Goal: Communication & Community: Answer question/provide support

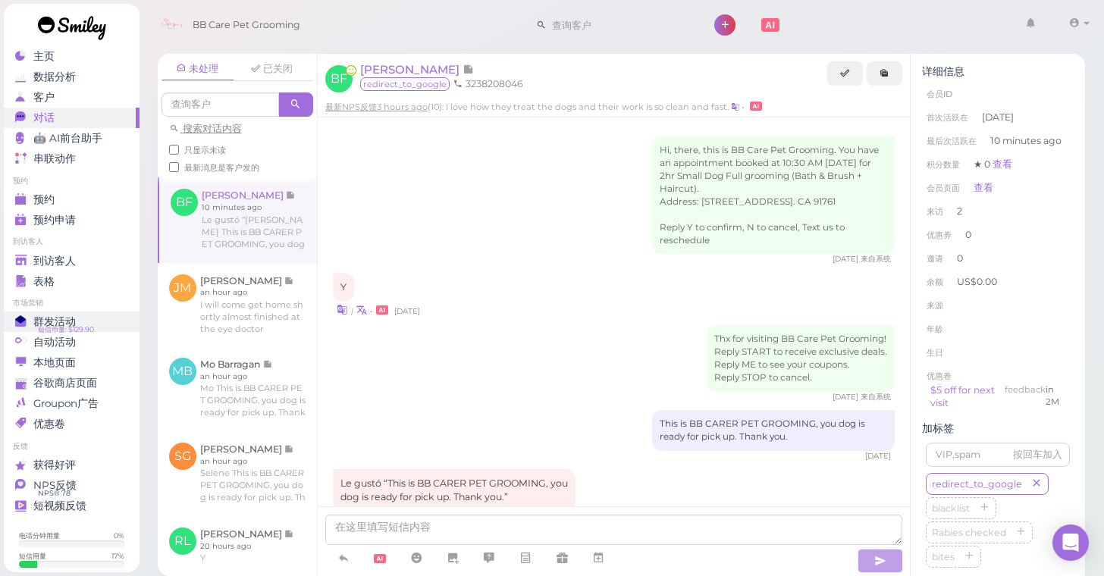
scroll to position [247, 0]
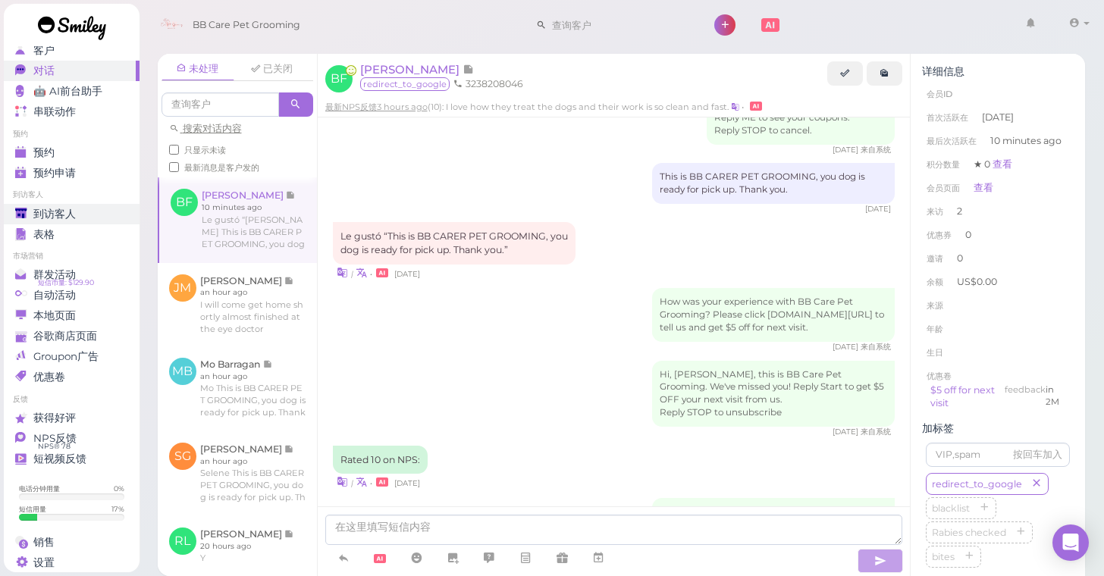
click at [37, 219] on span "到访客人" at bounding box center [54, 214] width 42 height 13
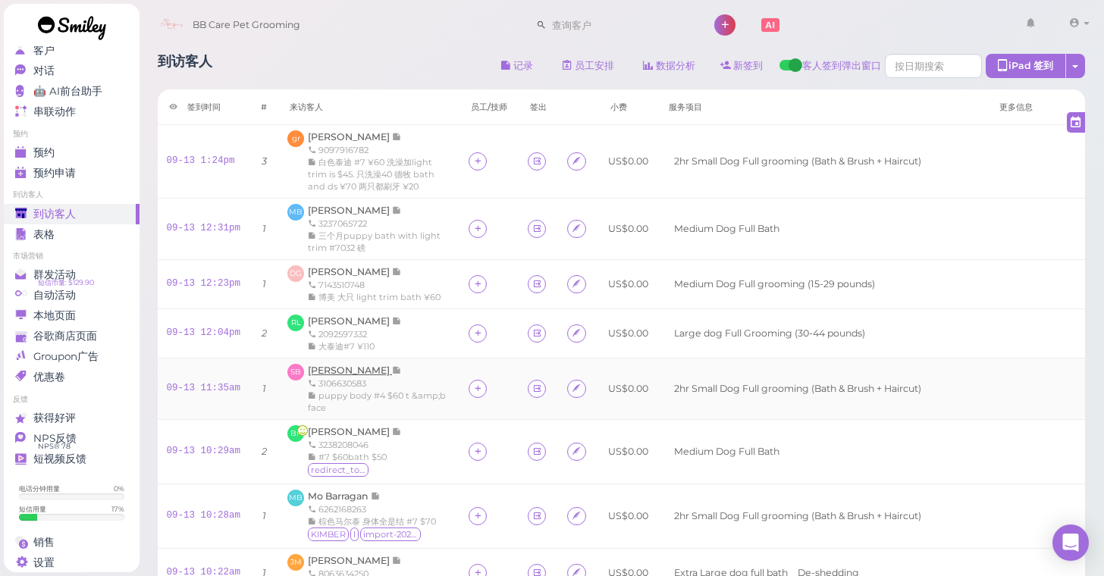
click at [347, 376] on span "[PERSON_NAME]" at bounding box center [350, 370] width 84 height 11
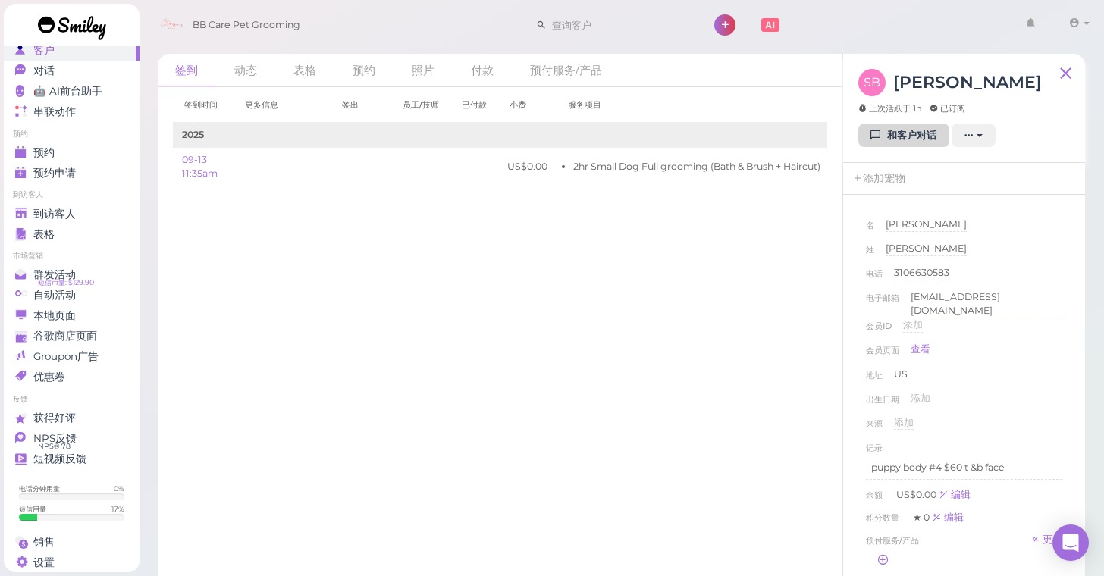
click at [891, 135] on link "和客户对话" at bounding box center [903, 136] width 91 height 24
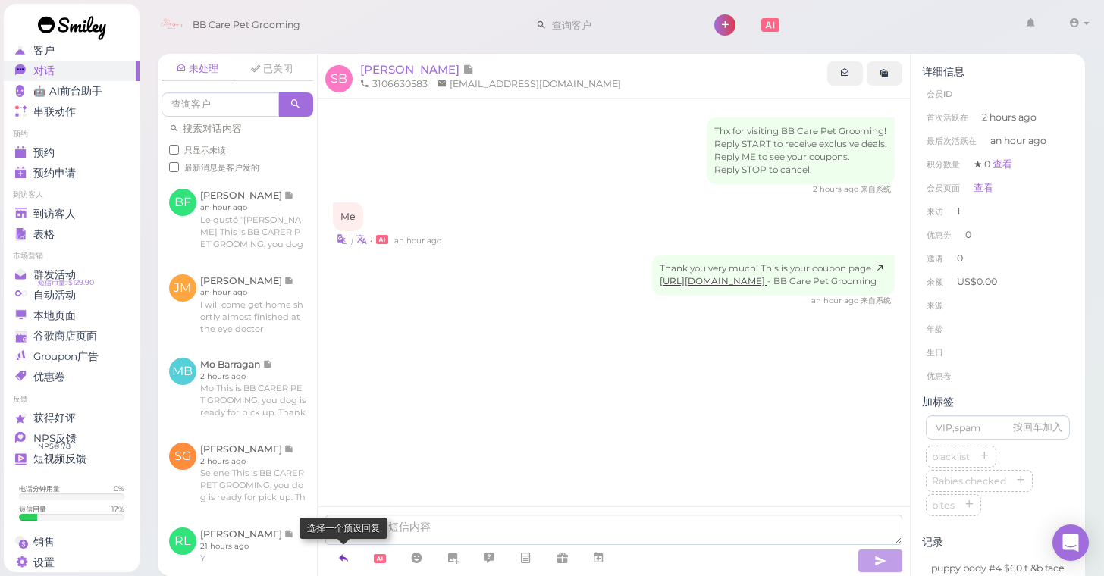
click at [344, 561] on icon at bounding box center [343, 558] width 12 height 15
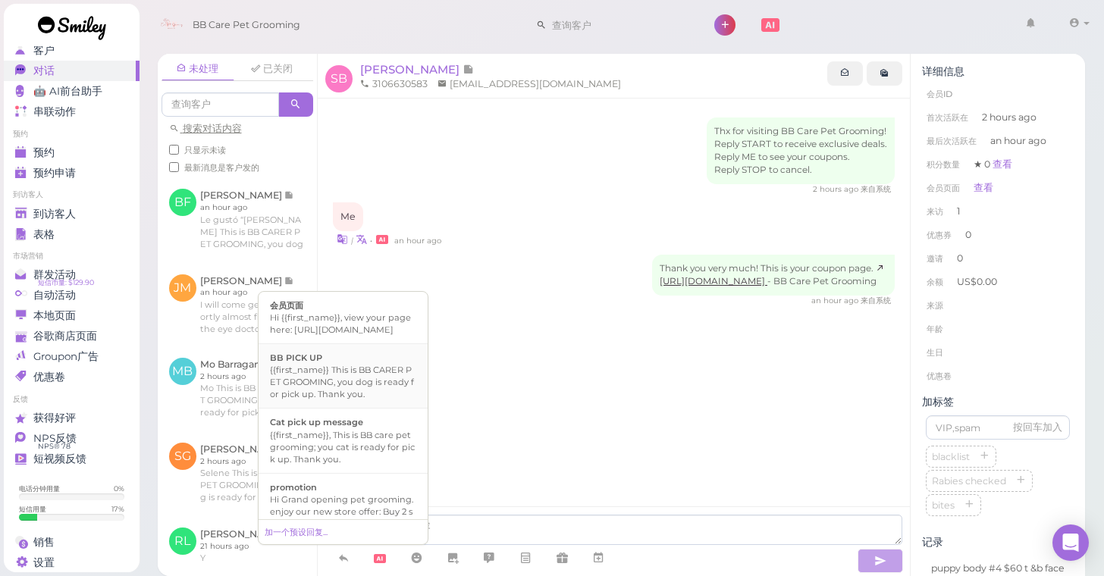
click at [350, 396] on div "{{first_name}} This is BB CARER PET GROOMING, you dog is ready for pick up. Tha…" at bounding box center [343, 382] width 146 height 36
type textarea "{{first_name}} This is BB CARER PET GROOMING, you dog is ready for pick up. Tha…"
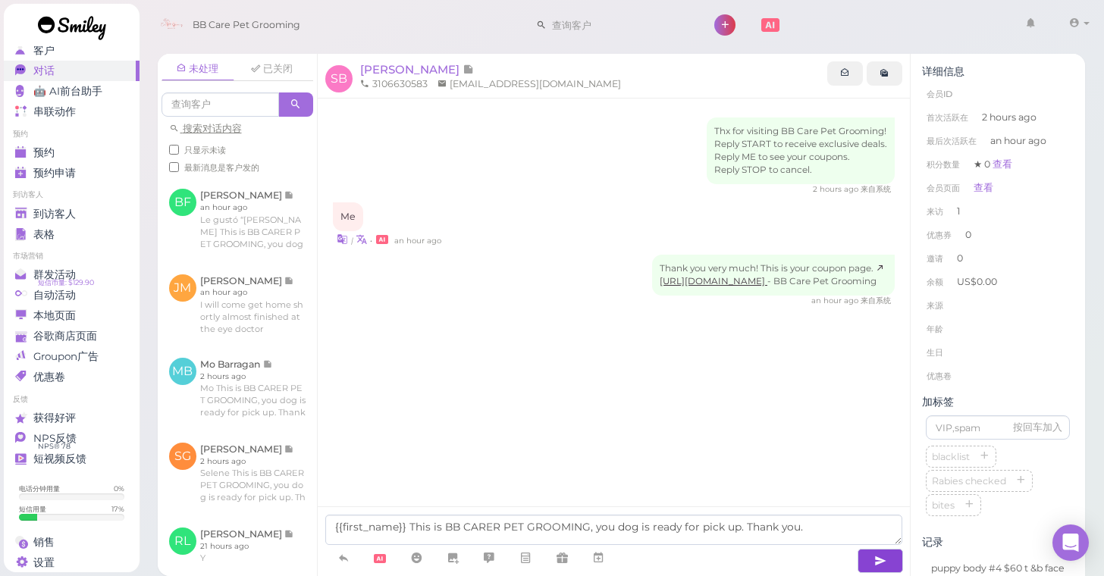
click at [869, 559] on button "button" at bounding box center [880, 561] width 45 height 24
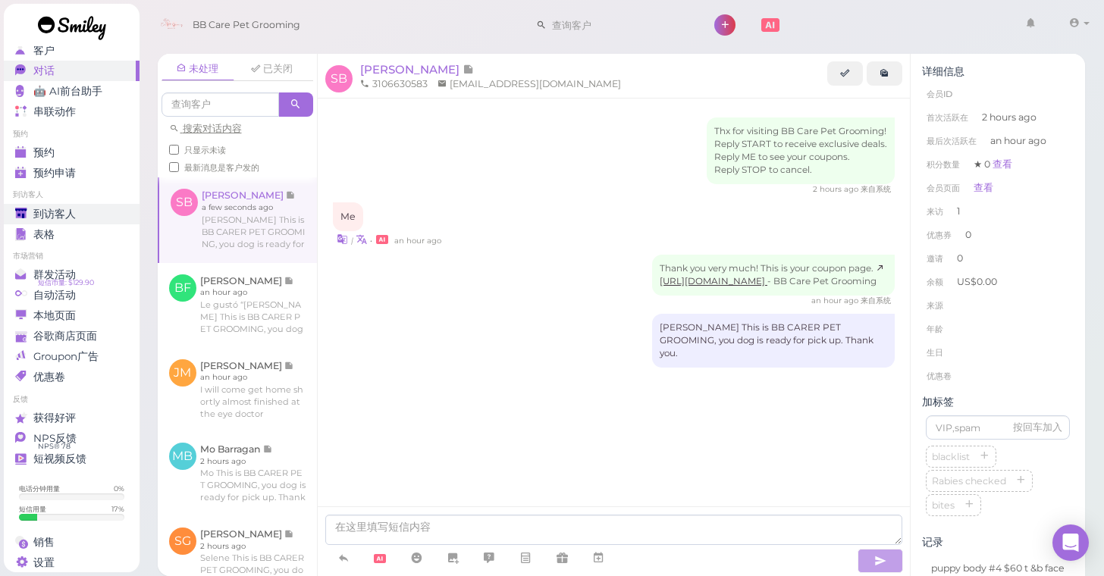
click at [56, 212] on span "到访客人" at bounding box center [54, 214] width 42 height 13
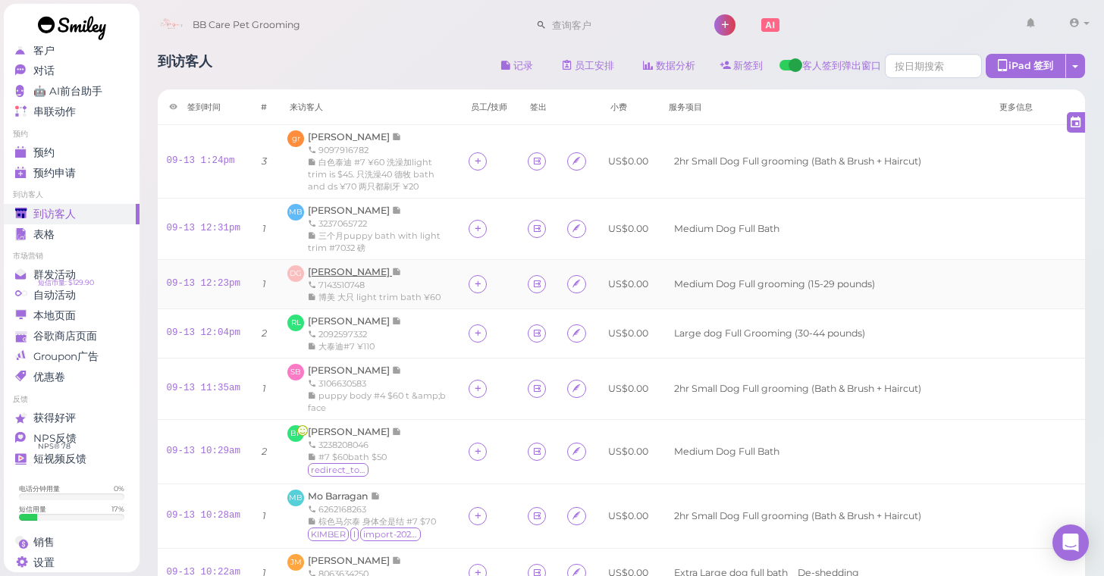
click at [341, 278] on span "[PERSON_NAME]" at bounding box center [350, 271] width 84 height 11
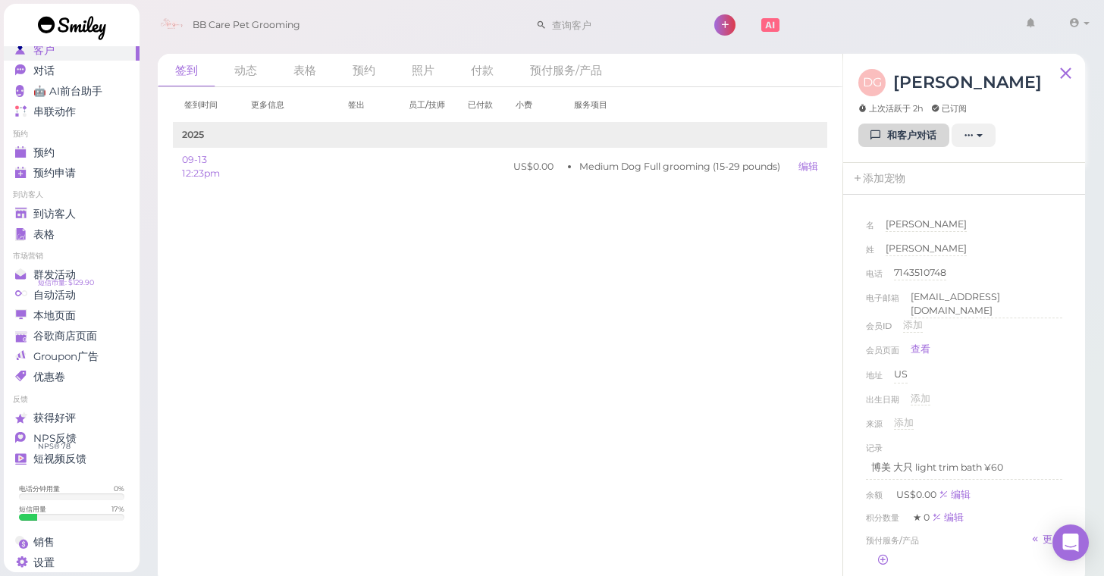
click at [900, 141] on link "和客户对话" at bounding box center [903, 136] width 91 height 24
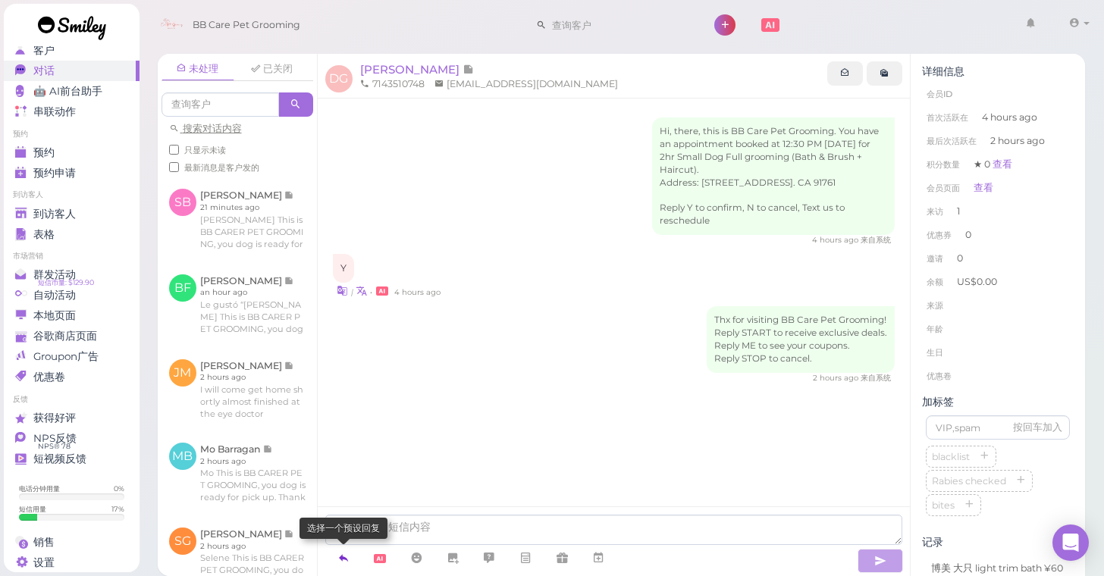
click at [348, 558] on icon at bounding box center [343, 558] width 12 height 15
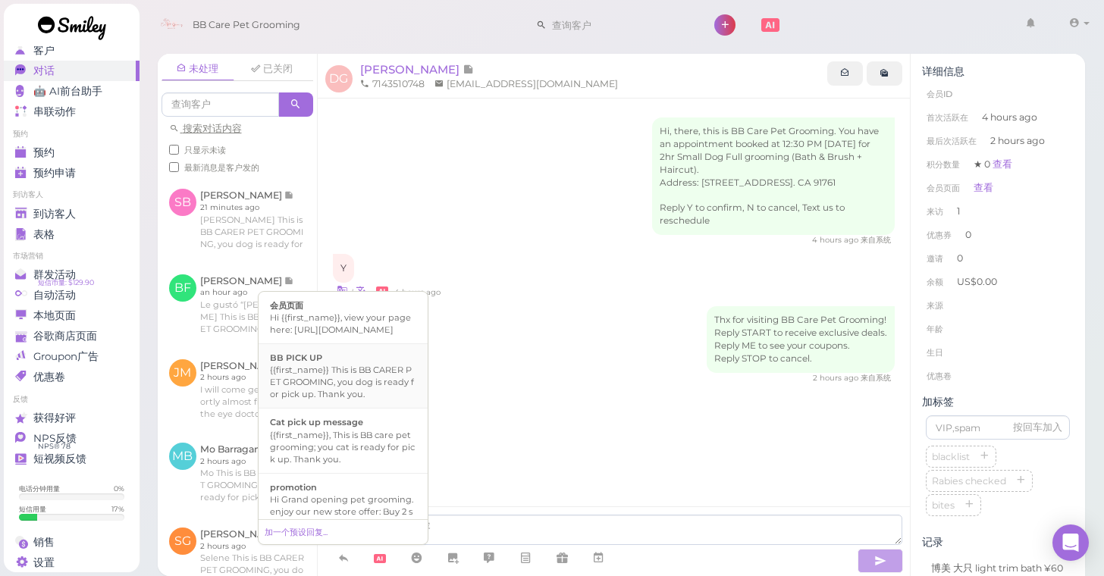
click at [350, 400] on div "{{first_name}} This is BB CARER PET GROOMING, you dog is ready for pick up. Tha…" at bounding box center [343, 382] width 146 height 36
type textarea "{{first_name}} This is BB CARER PET GROOMING, you dog is ready for pick up. Tha…"
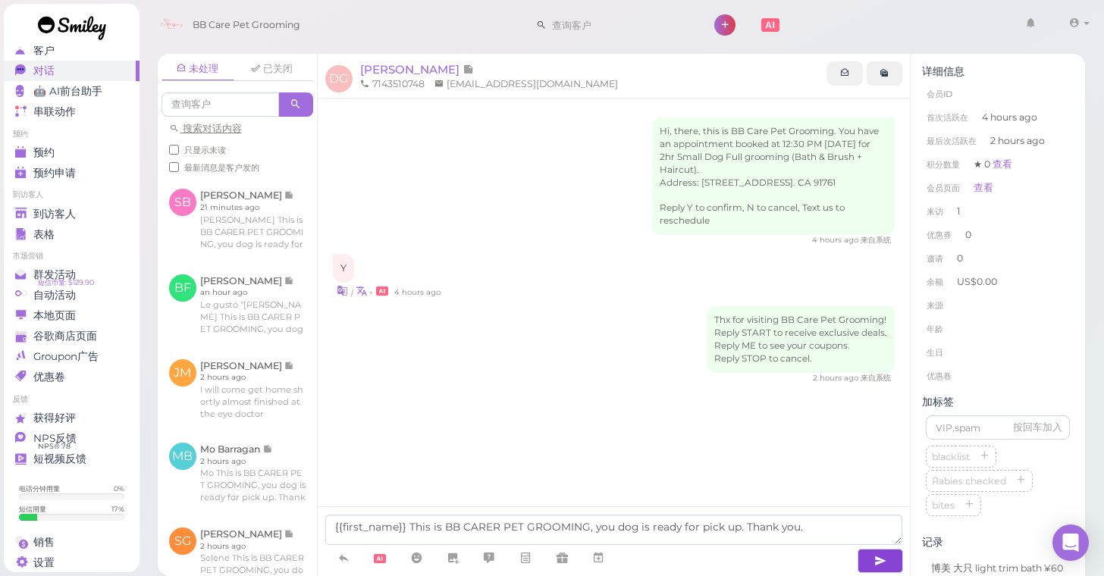
click at [878, 560] on icon "button" at bounding box center [880, 561] width 12 height 15
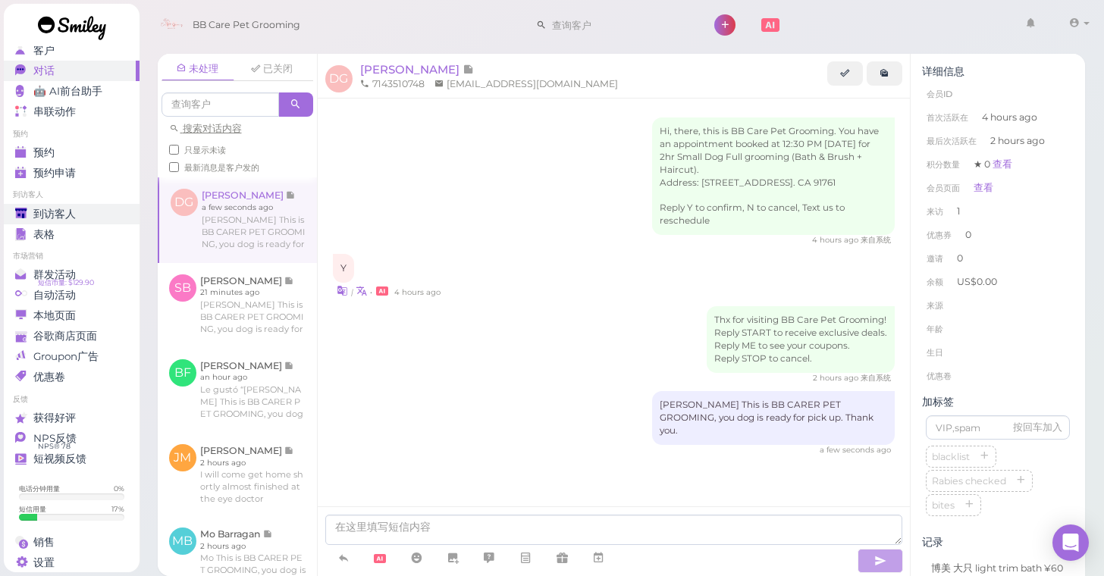
click at [34, 212] on span "到访客人" at bounding box center [54, 214] width 42 height 13
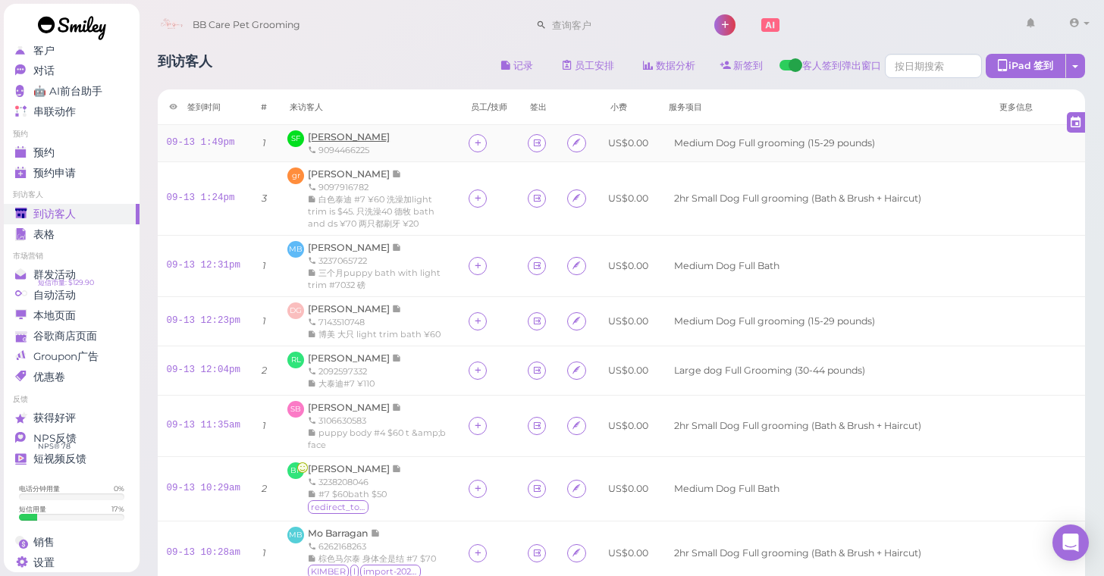
click at [358, 133] on span "[PERSON_NAME]" at bounding box center [349, 136] width 82 height 11
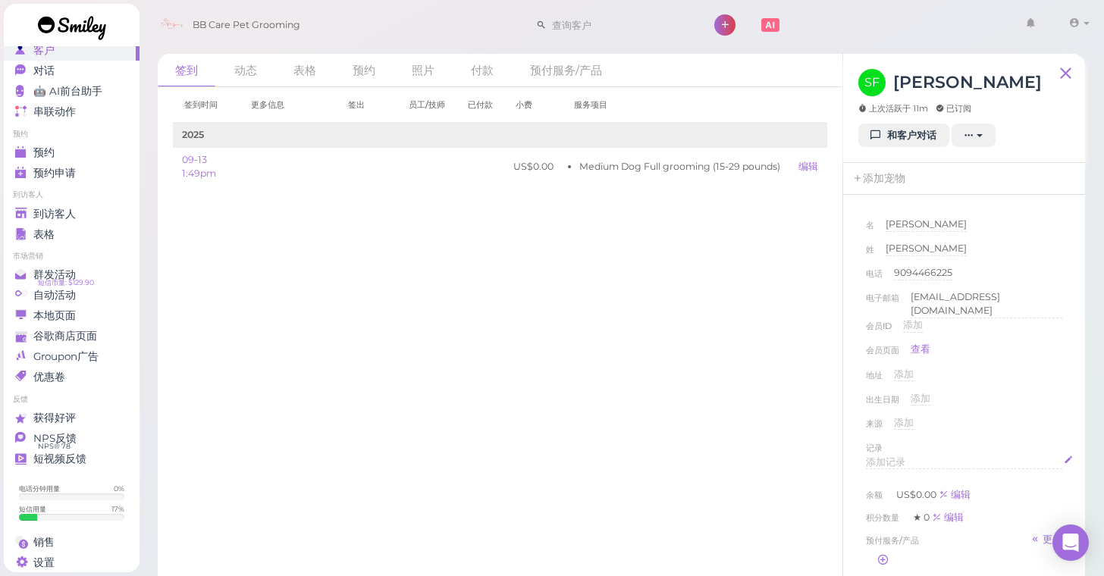
click at [931, 459] on div "添加记录" at bounding box center [964, 463] width 196 height 14
click at [1060, 393] on div "出生日期 添加" at bounding box center [964, 404] width 196 height 24
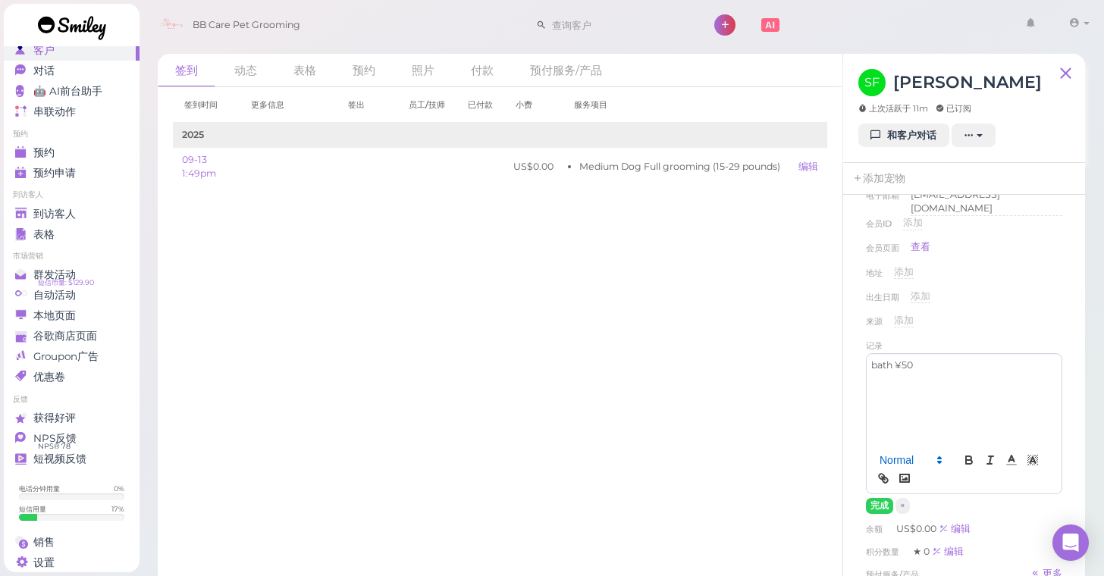
scroll to position [105, 0]
click at [875, 499] on button "完成" at bounding box center [879, 504] width 27 height 16
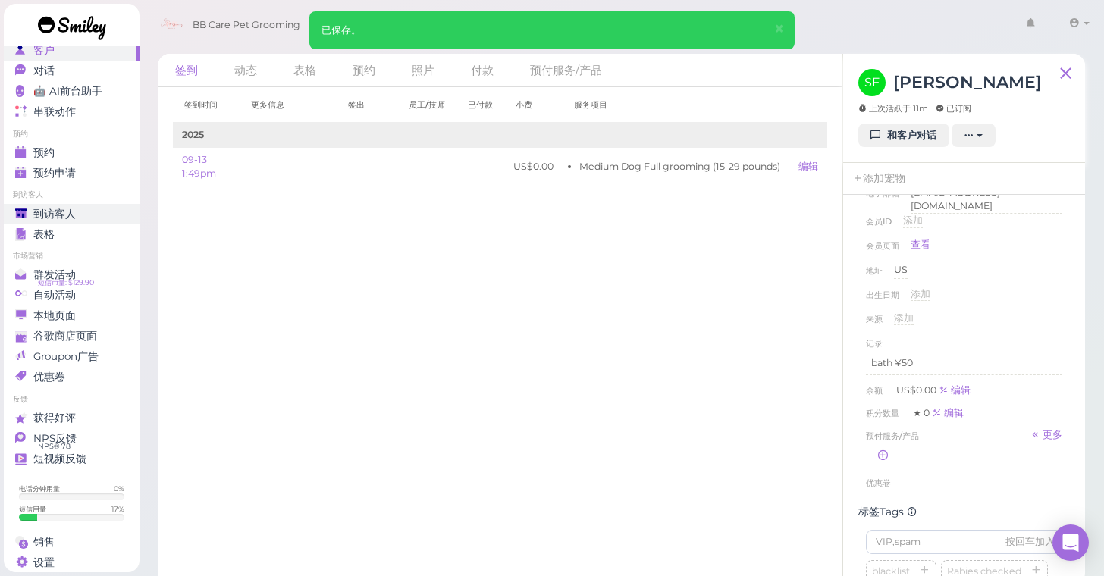
click at [52, 217] on span "到访客人" at bounding box center [54, 214] width 42 height 13
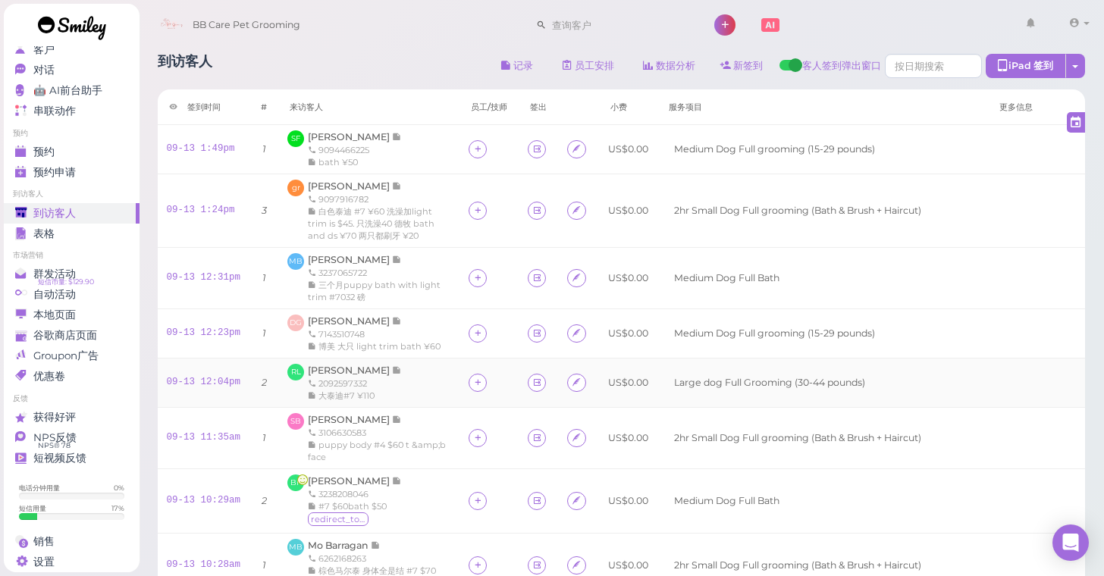
scroll to position [47, 0]
click at [1090, 262] on div "到访客人 记录 员工安排 数据分析 新签到 客人签到弹出窗口 iPad 签到 点击到签到页面 员工任务页面 签到时间 #" at bounding box center [622, 418] width 966 height 753
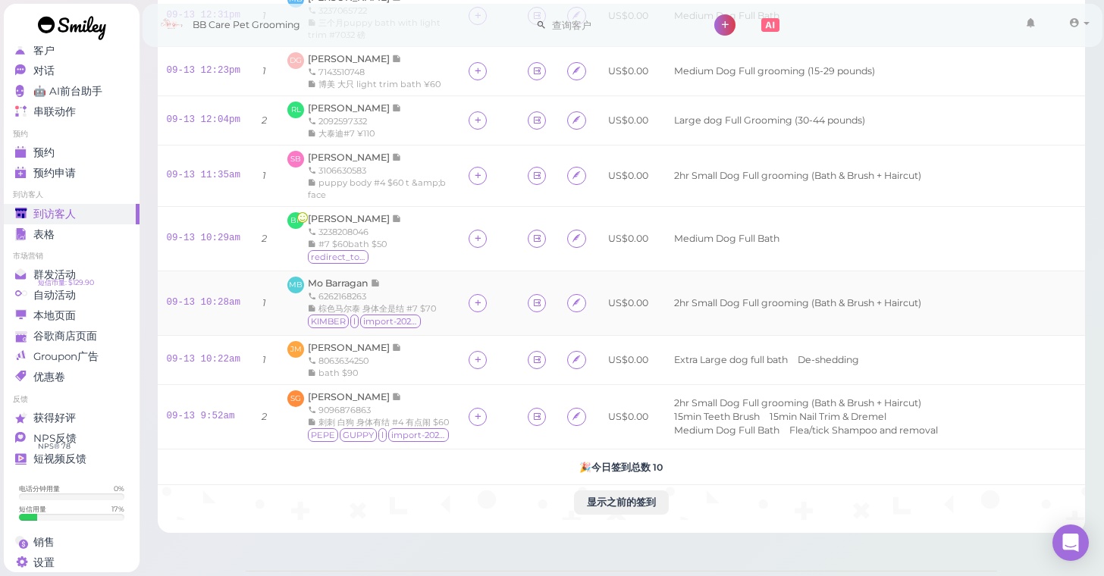
scroll to position [264, 0]
click at [338, 287] on span "Mo Barragan" at bounding box center [339, 281] width 63 height 11
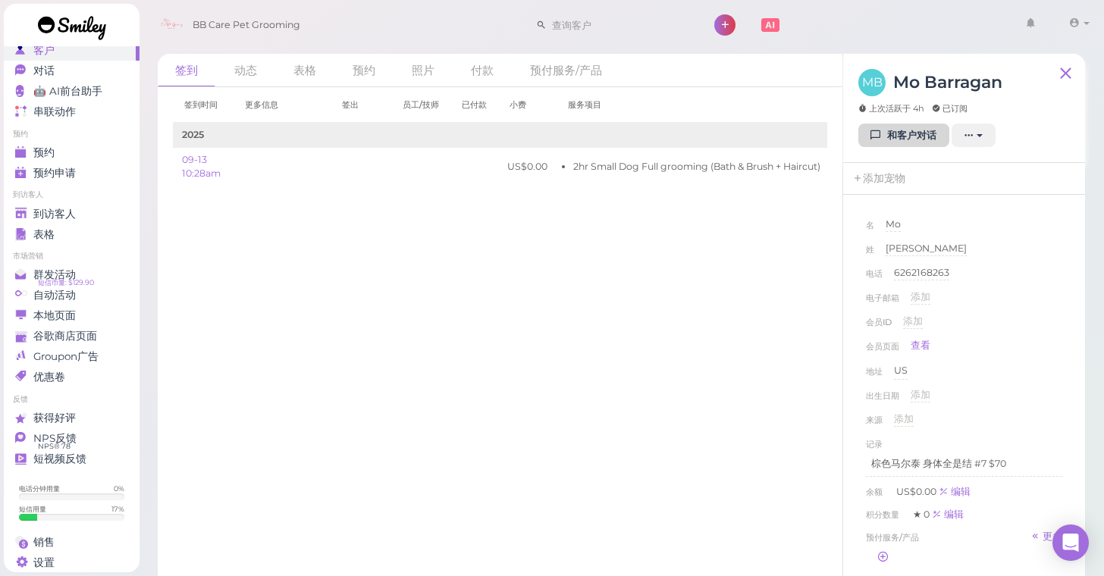
click at [898, 133] on link "和客户对话" at bounding box center [903, 136] width 91 height 24
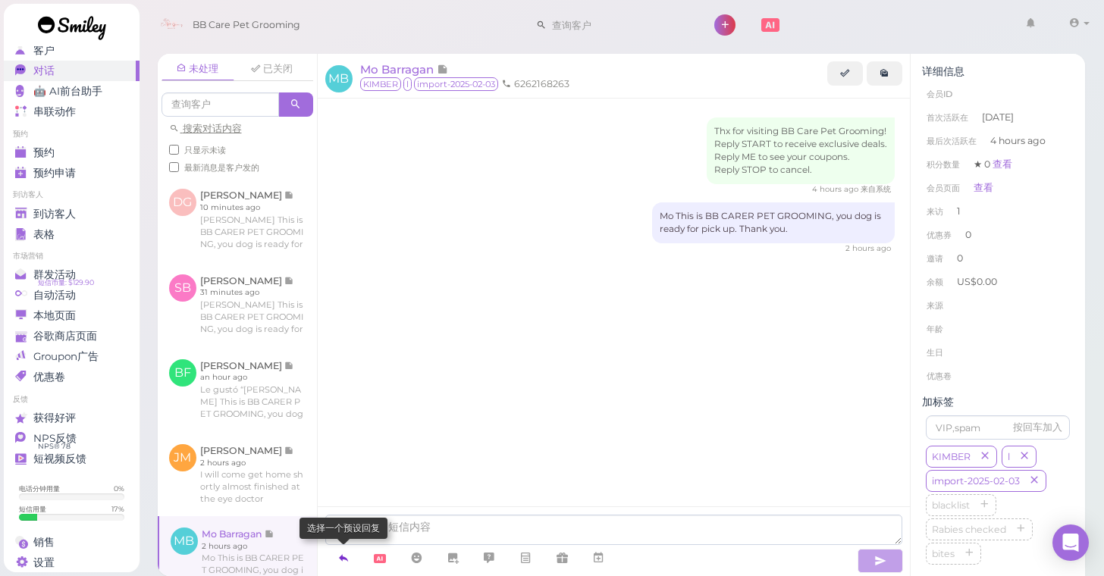
click at [343, 562] on icon at bounding box center [343, 558] width 12 height 15
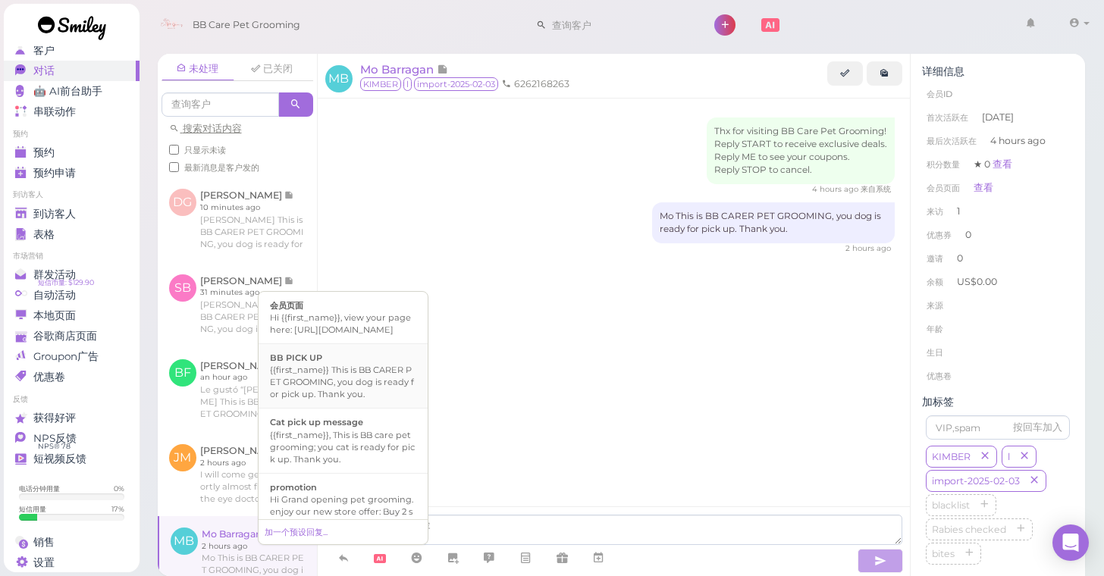
click at [331, 400] on div "{{first_name}} This is BB CARER PET GROOMING, you dog is ready for pick up. Tha…" at bounding box center [343, 382] width 146 height 36
type textarea "{{first_name}} This is BB CARER PET GROOMING, you dog is ready for pick up. Tha…"
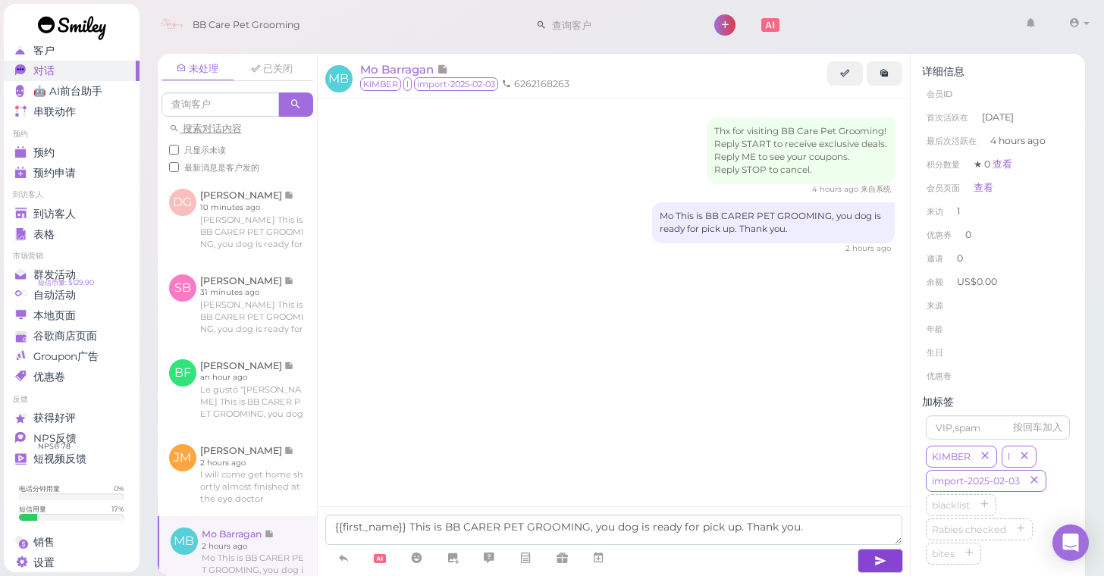
click at [870, 557] on button "button" at bounding box center [880, 561] width 45 height 24
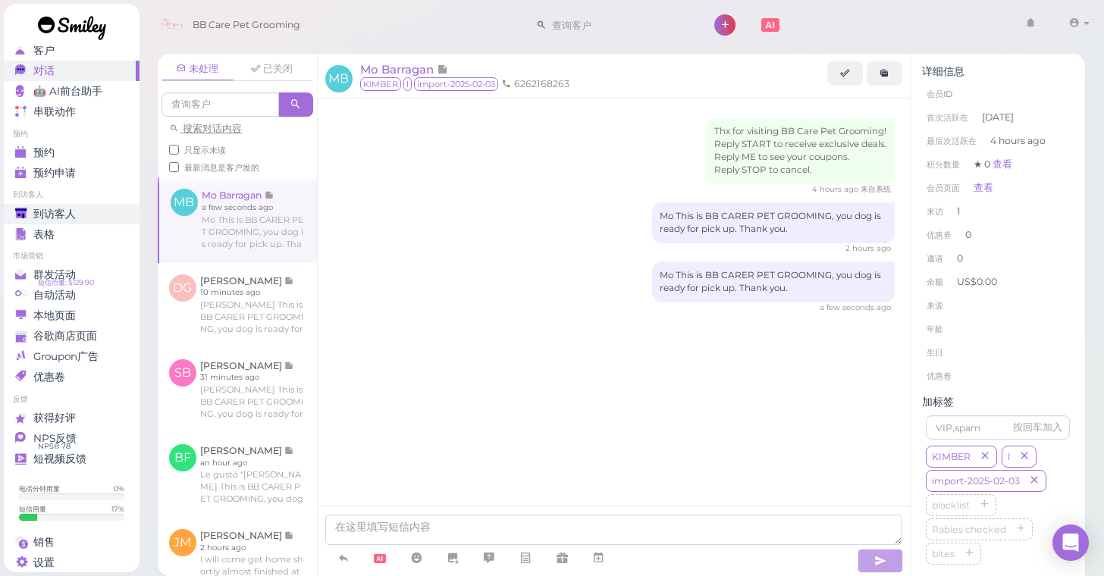
click at [60, 212] on span "到访客人" at bounding box center [54, 214] width 42 height 13
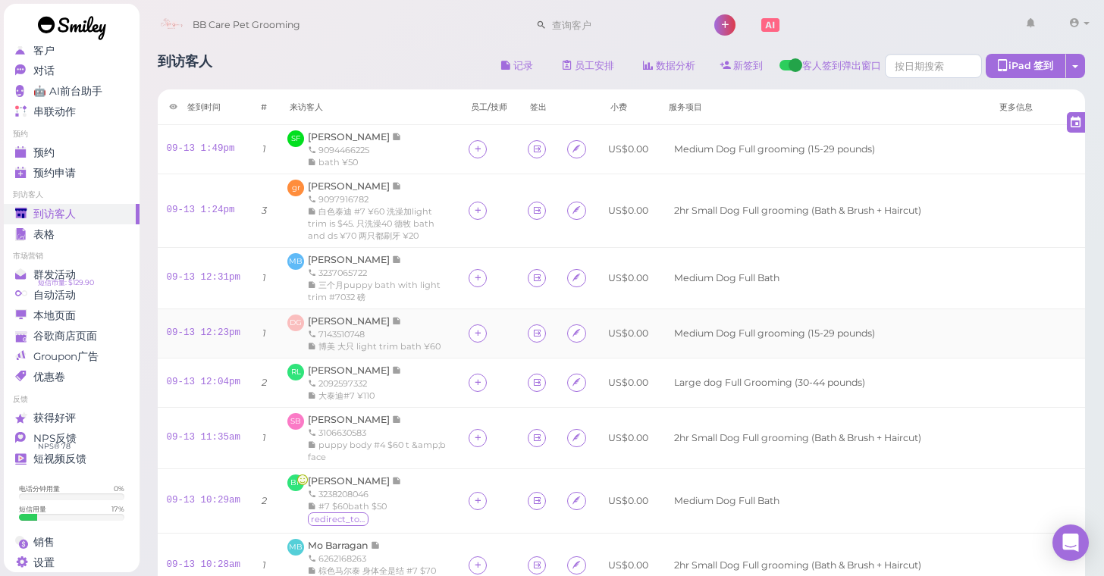
click at [328, 337] on div "[PERSON_NAME] 7143510748 博美 大只 light trim bath ¥60" at bounding box center [374, 334] width 133 height 38
click at [328, 327] on span "[PERSON_NAME]" at bounding box center [350, 320] width 84 height 11
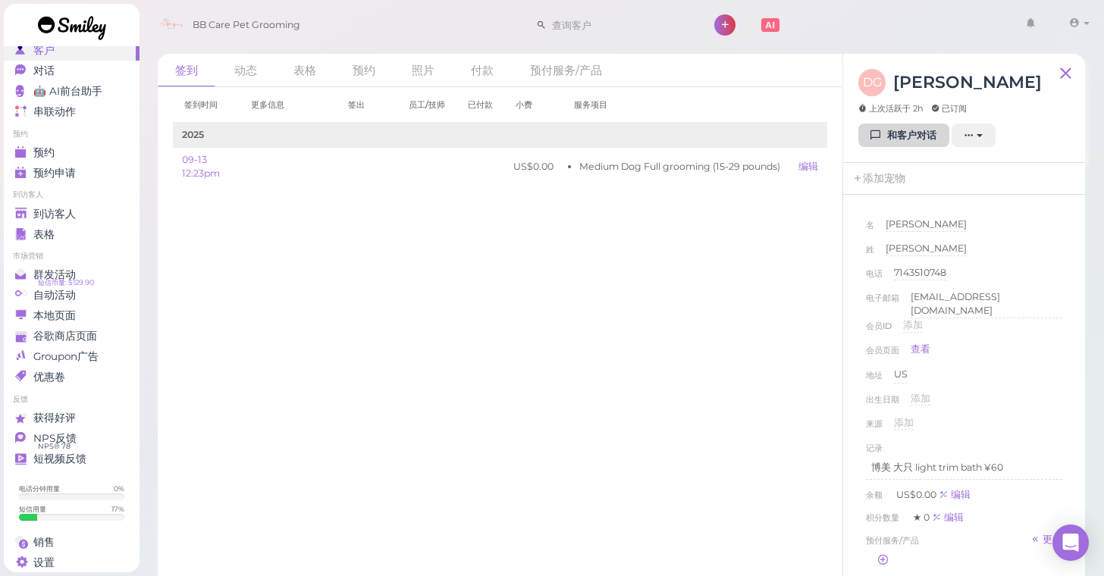
click at [897, 139] on link "和客户对话" at bounding box center [903, 136] width 91 height 24
